Goal: Browse casually: Explore the website without a specific task or goal

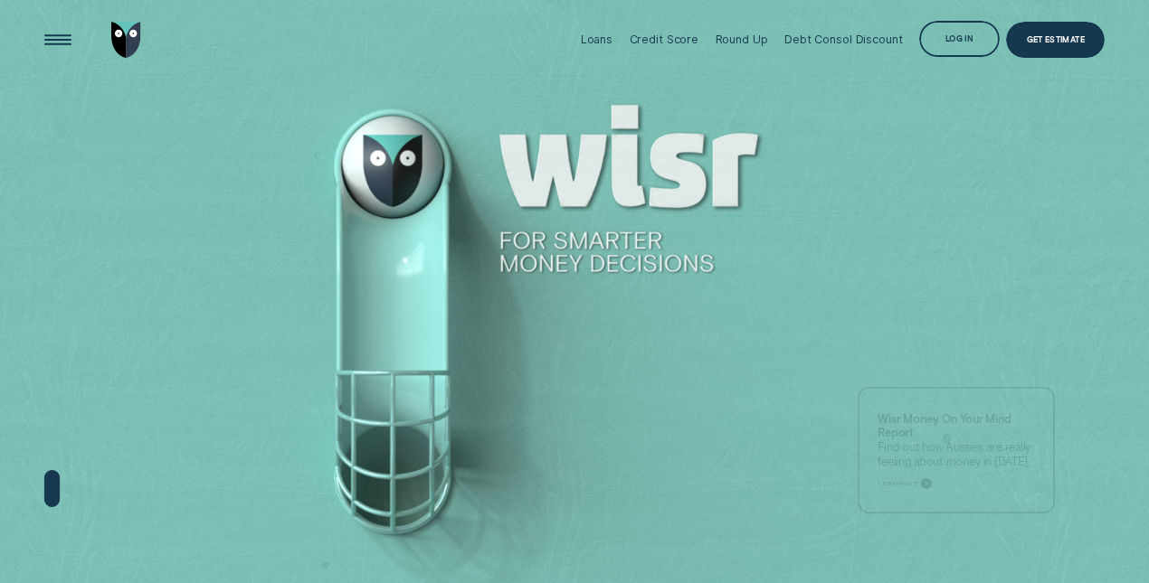
click at [653, 43] on div "Credit Score" at bounding box center [664, 40] width 70 height 14
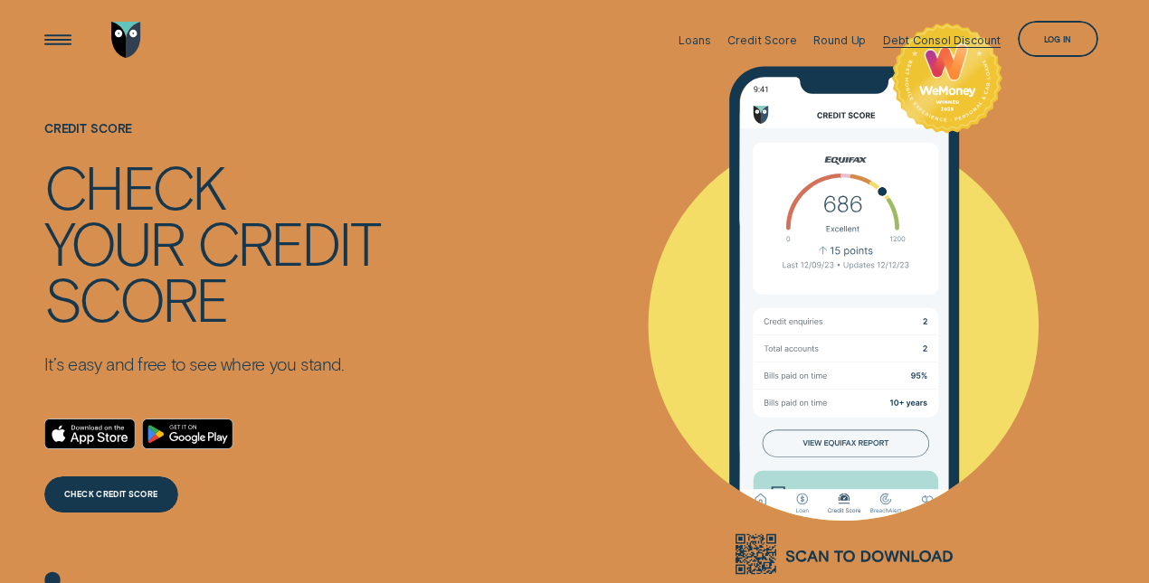
click at [934, 45] on div "Debt Consol Discount" at bounding box center [942, 40] width 118 height 14
click at [52, 49] on div "Open Menu" at bounding box center [58, 40] width 52 height 52
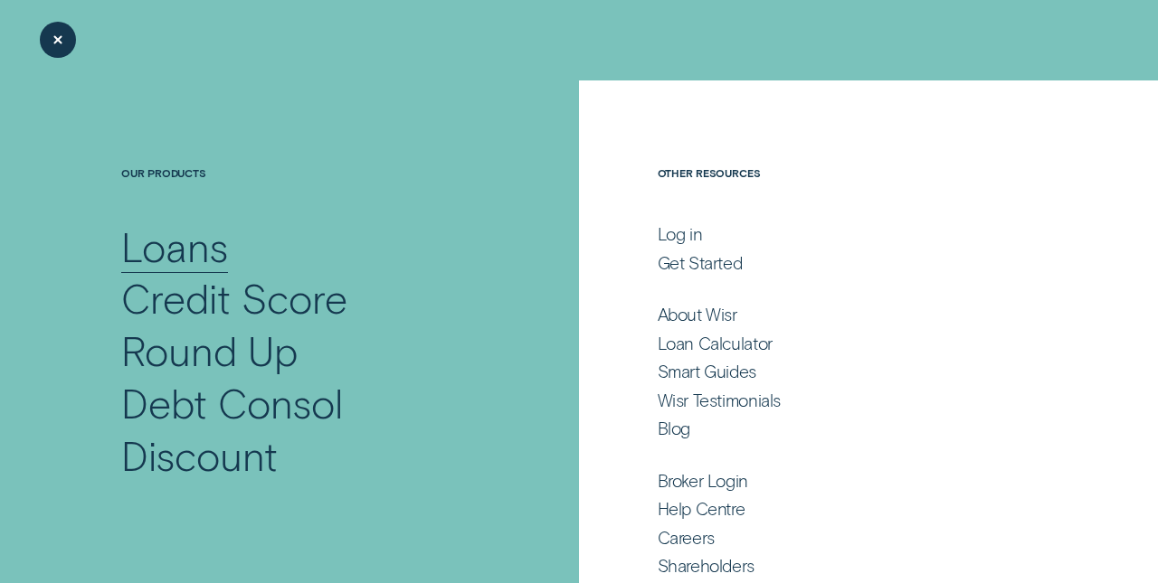
click at [163, 256] on div "Loans" at bounding box center [174, 247] width 107 height 52
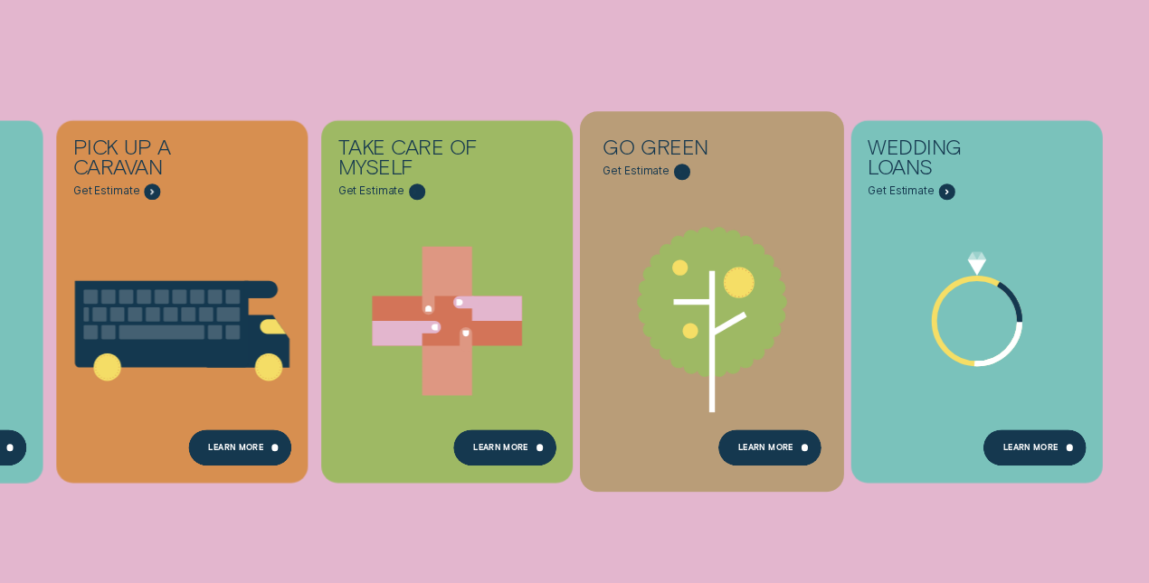
scroll to position [579, 0]
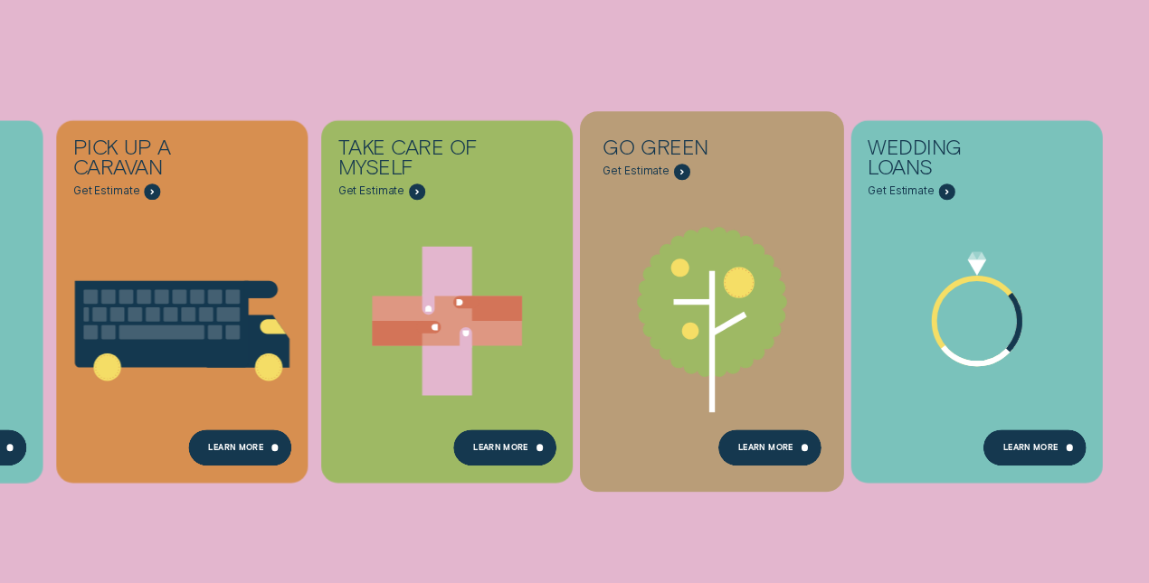
click at [654, 272] on icon "Go green - Learn more" at bounding box center [712, 302] width 150 height 150
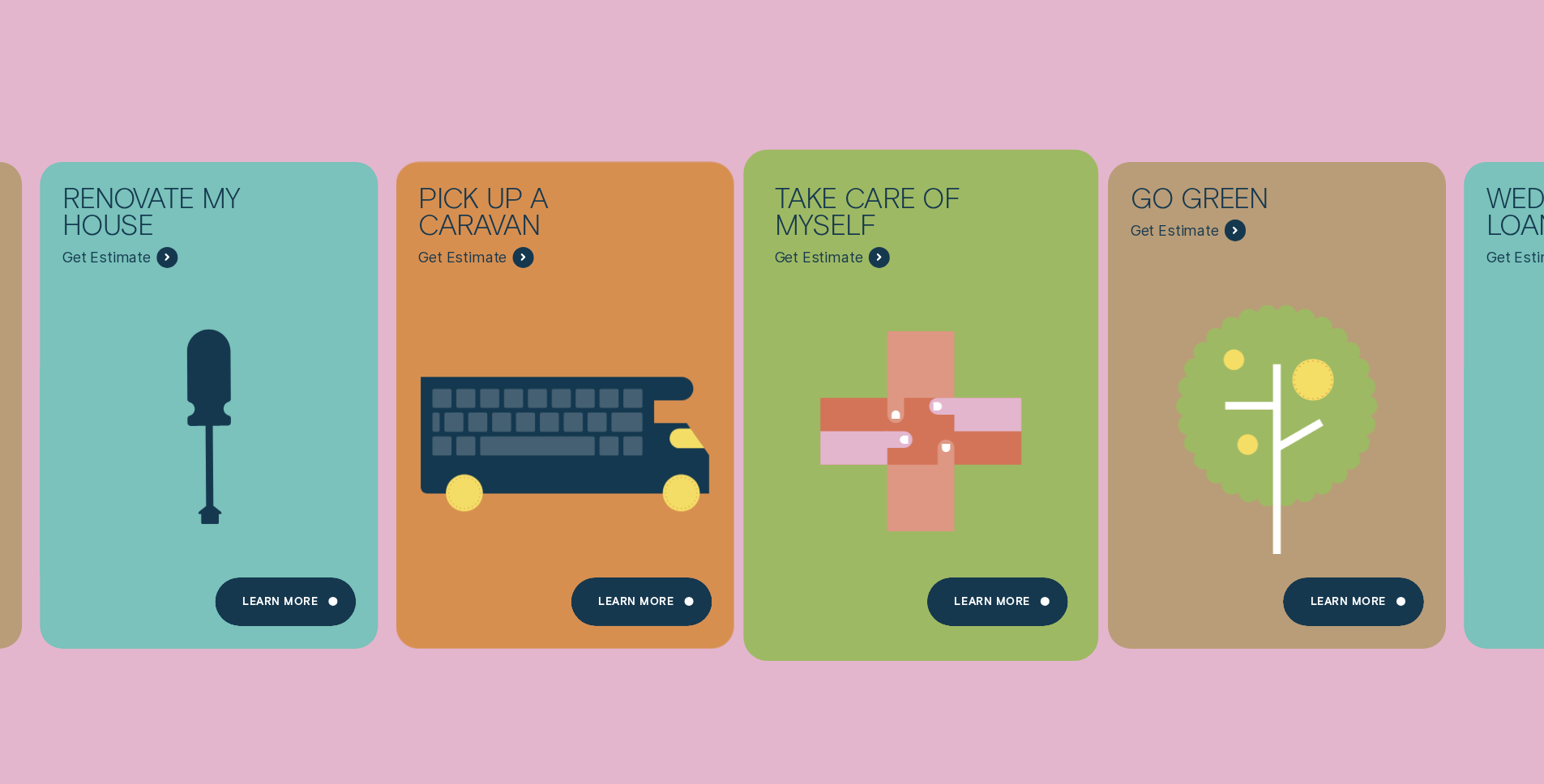
scroll to position [531, 0]
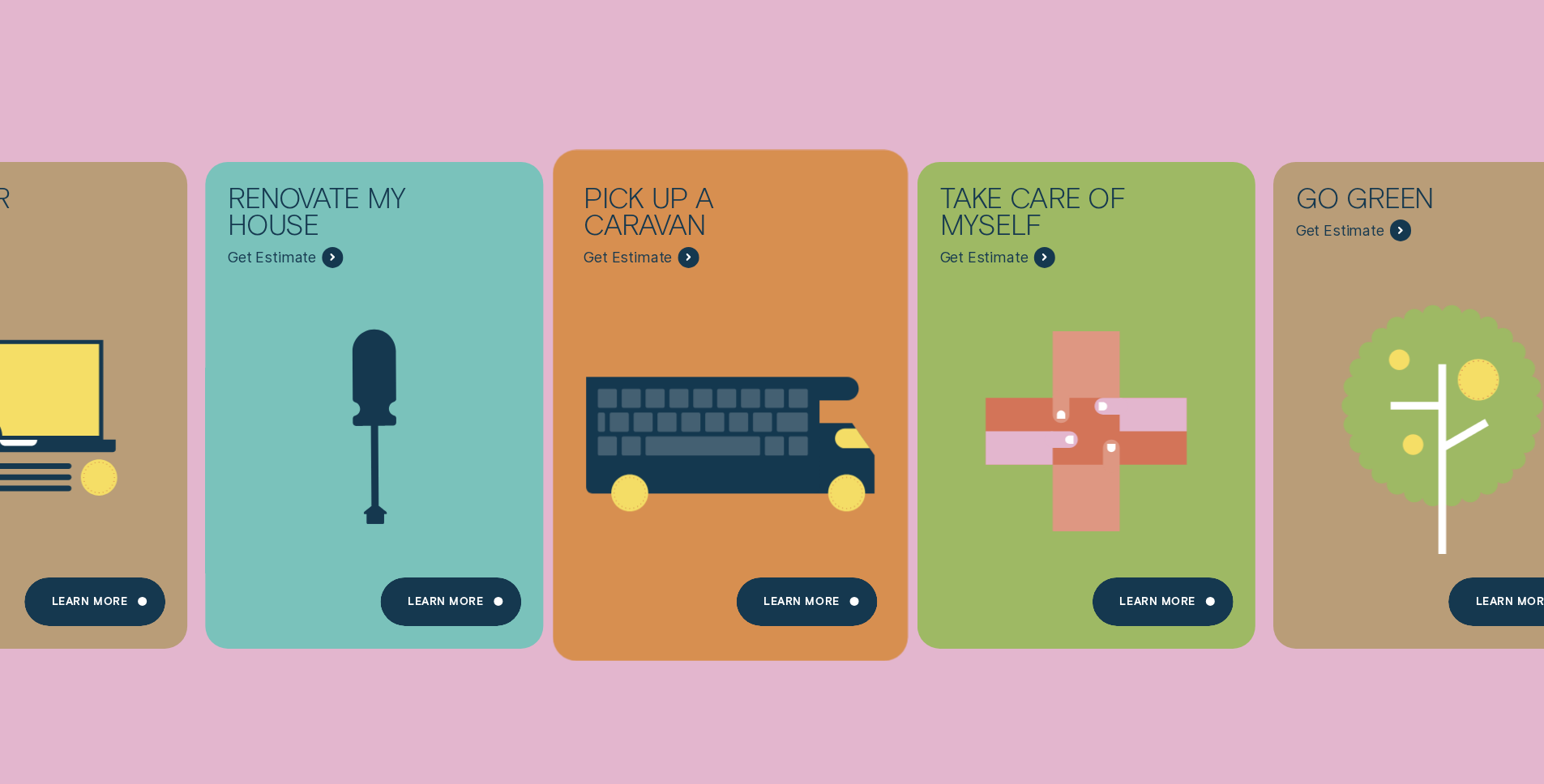
click at [746, 385] on icon "Pick up a caravan - Learn more" at bounding box center [703, 435] width 233 height 116
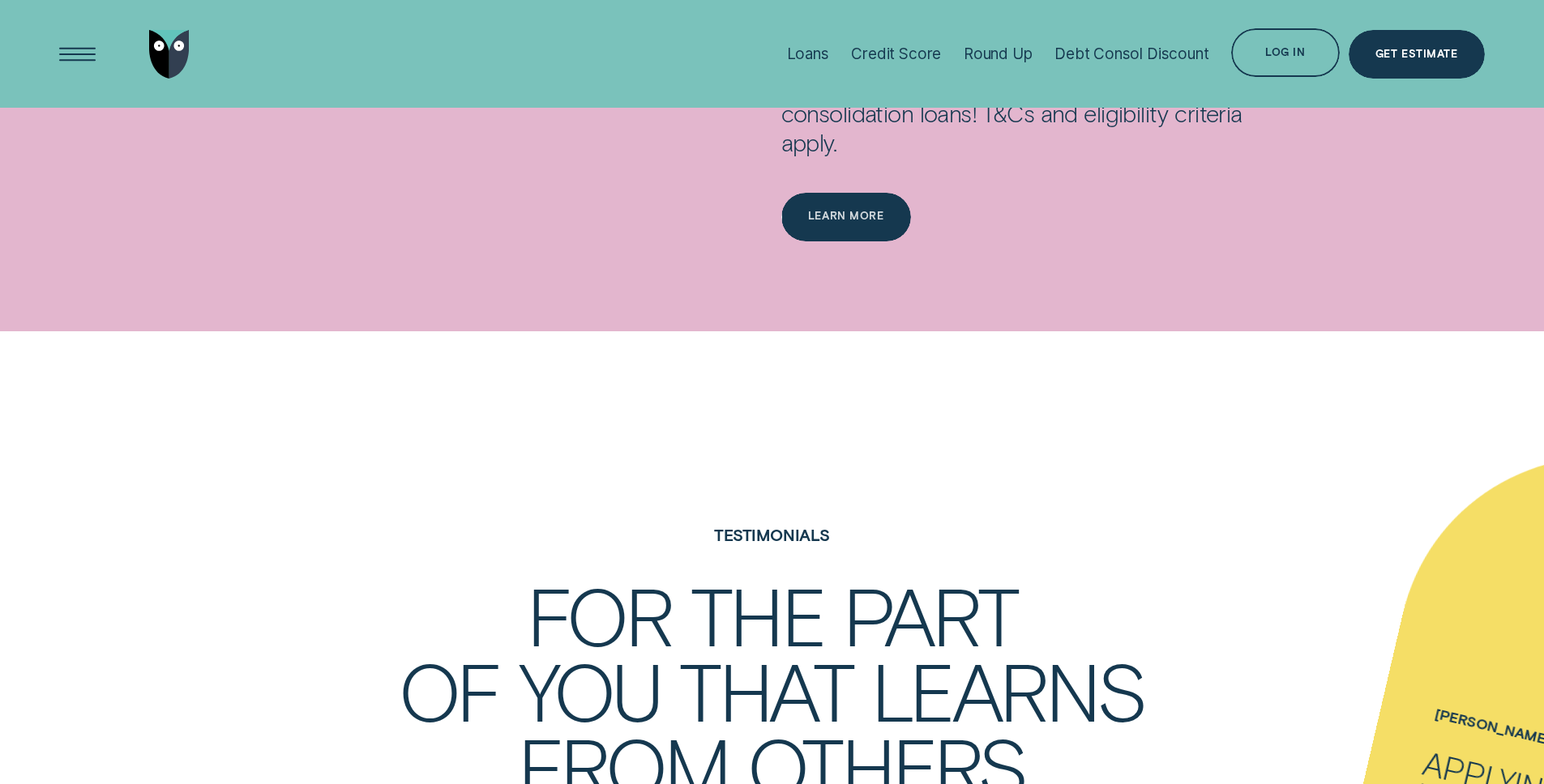
scroll to position [3071, 0]
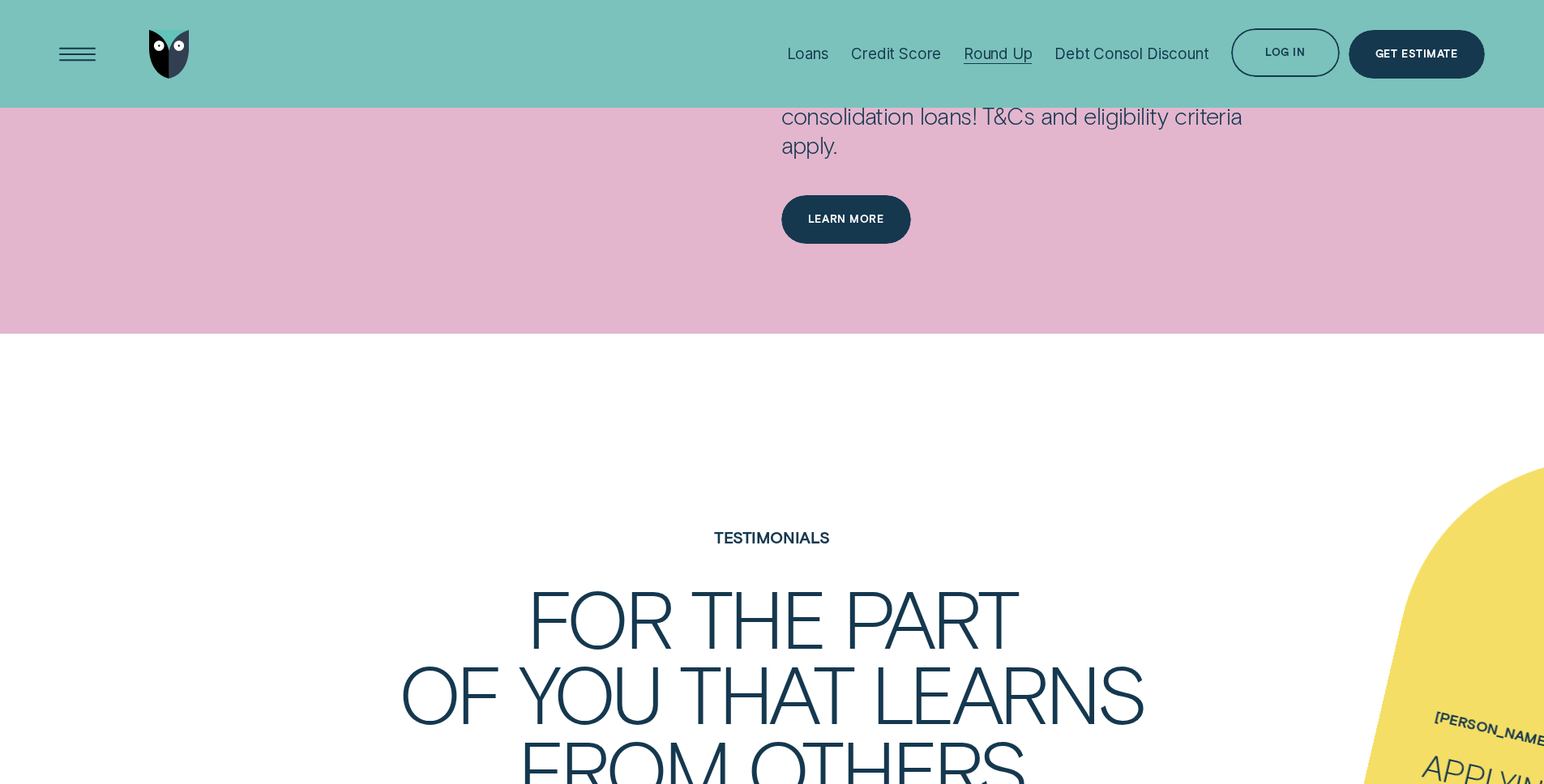
click at [996, 47] on div "Round Up" at bounding box center [997, 54] width 69 height 19
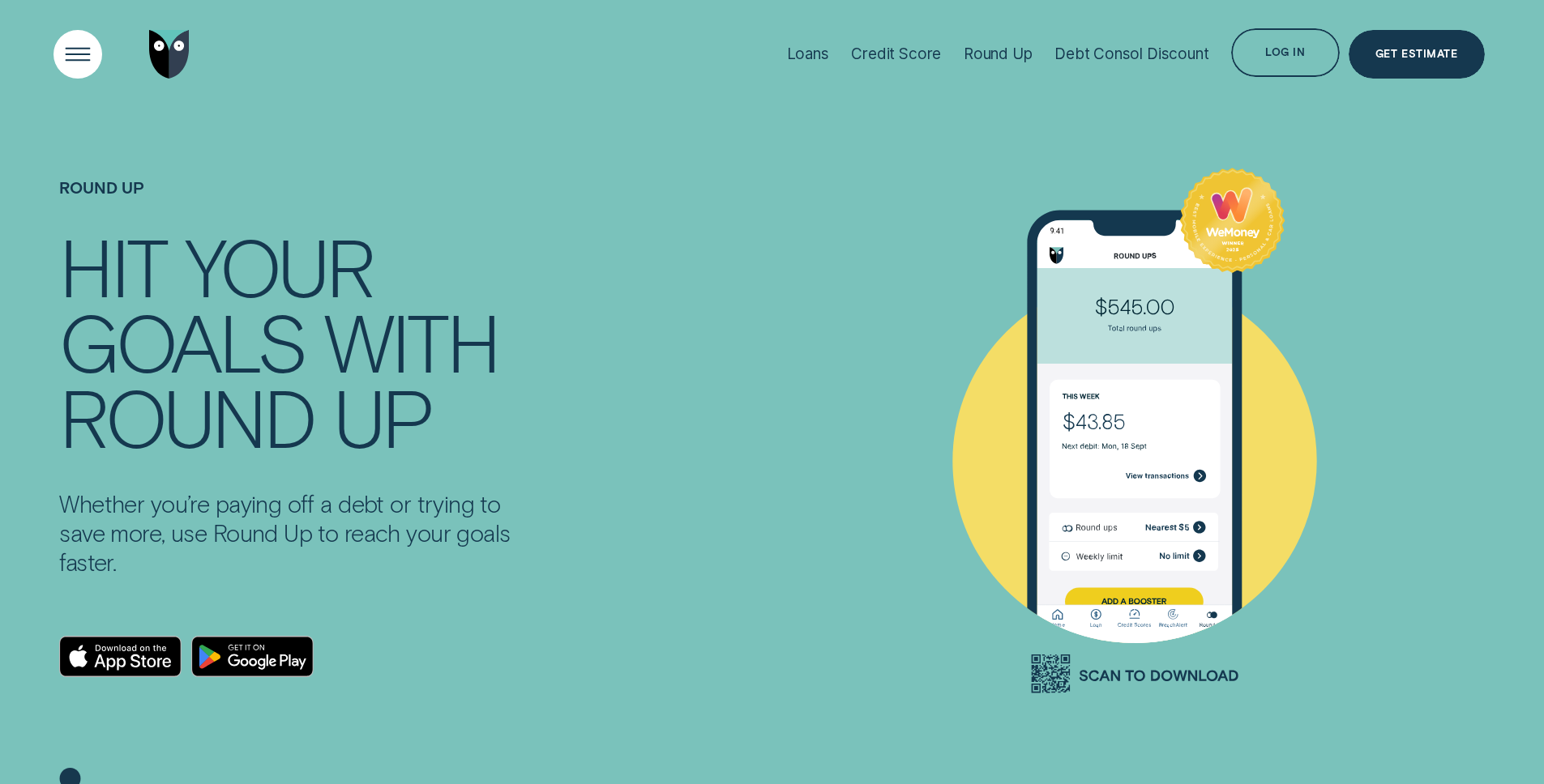
click at [96, 50] on div "Open Menu" at bounding box center [77, 54] width 69 height 69
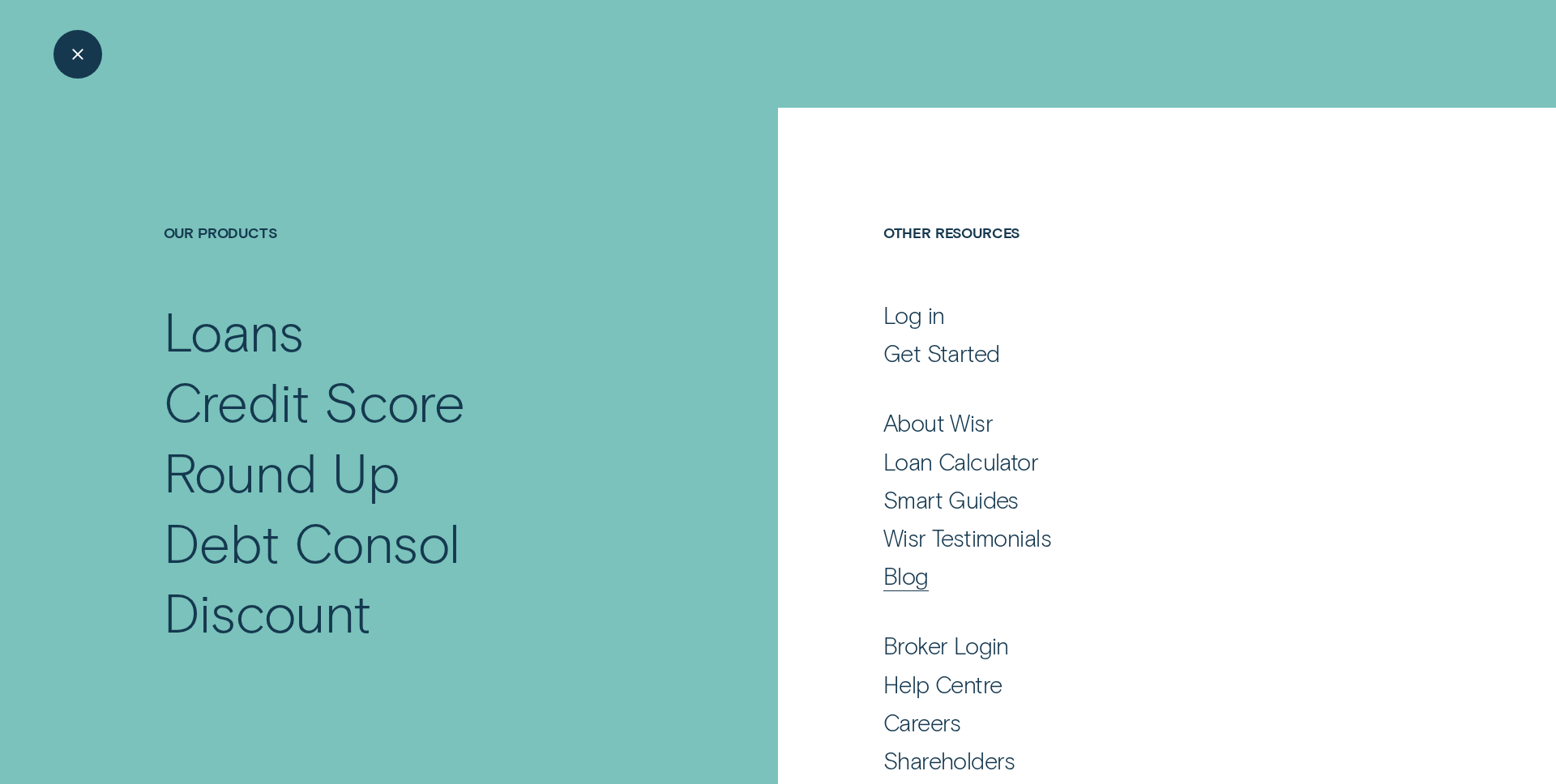
click at [886, 584] on div "Blog" at bounding box center [906, 576] width 46 height 30
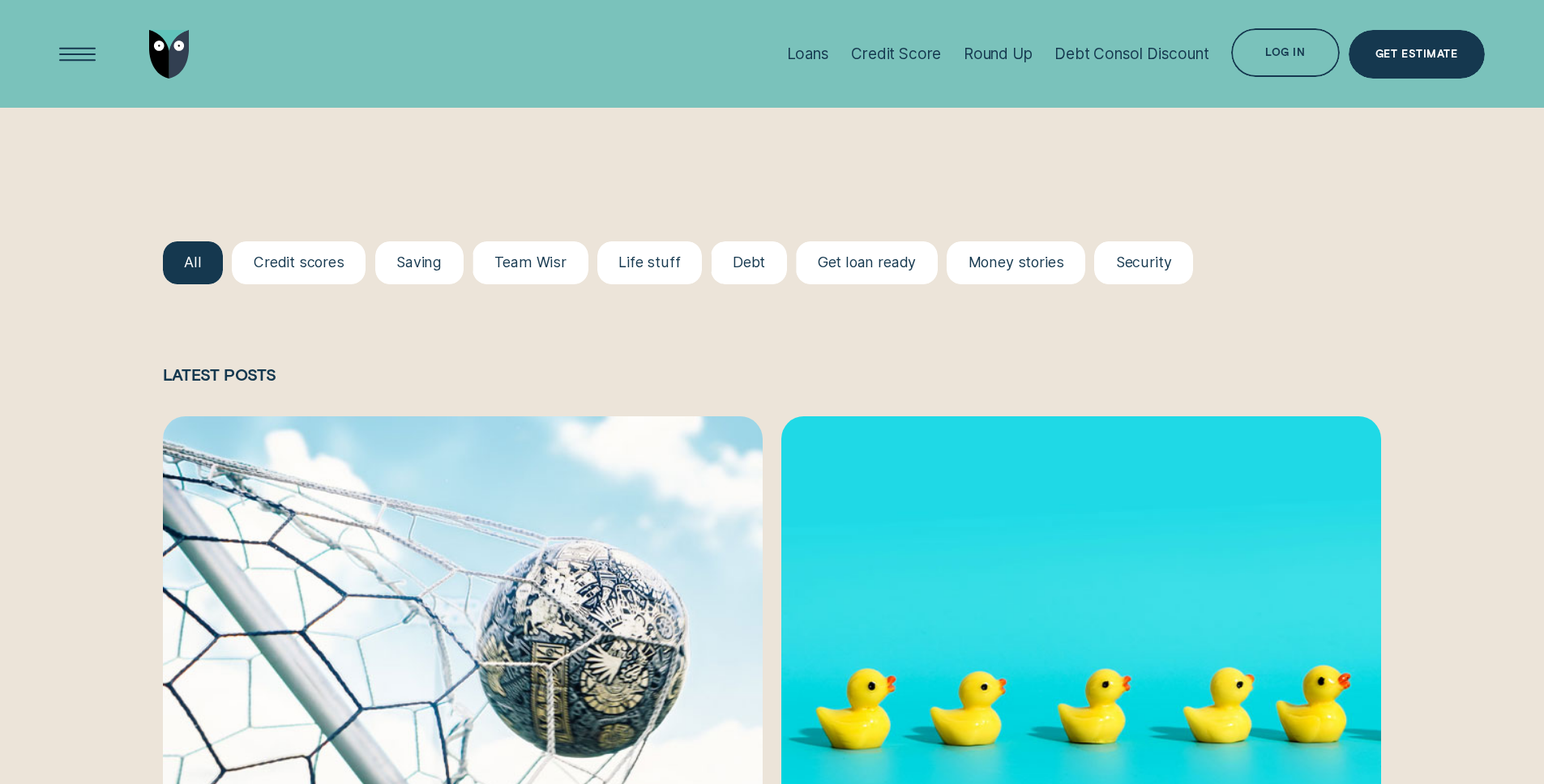
scroll to position [1840, 0]
